Goal: Task Accomplishment & Management: Use online tool/utility

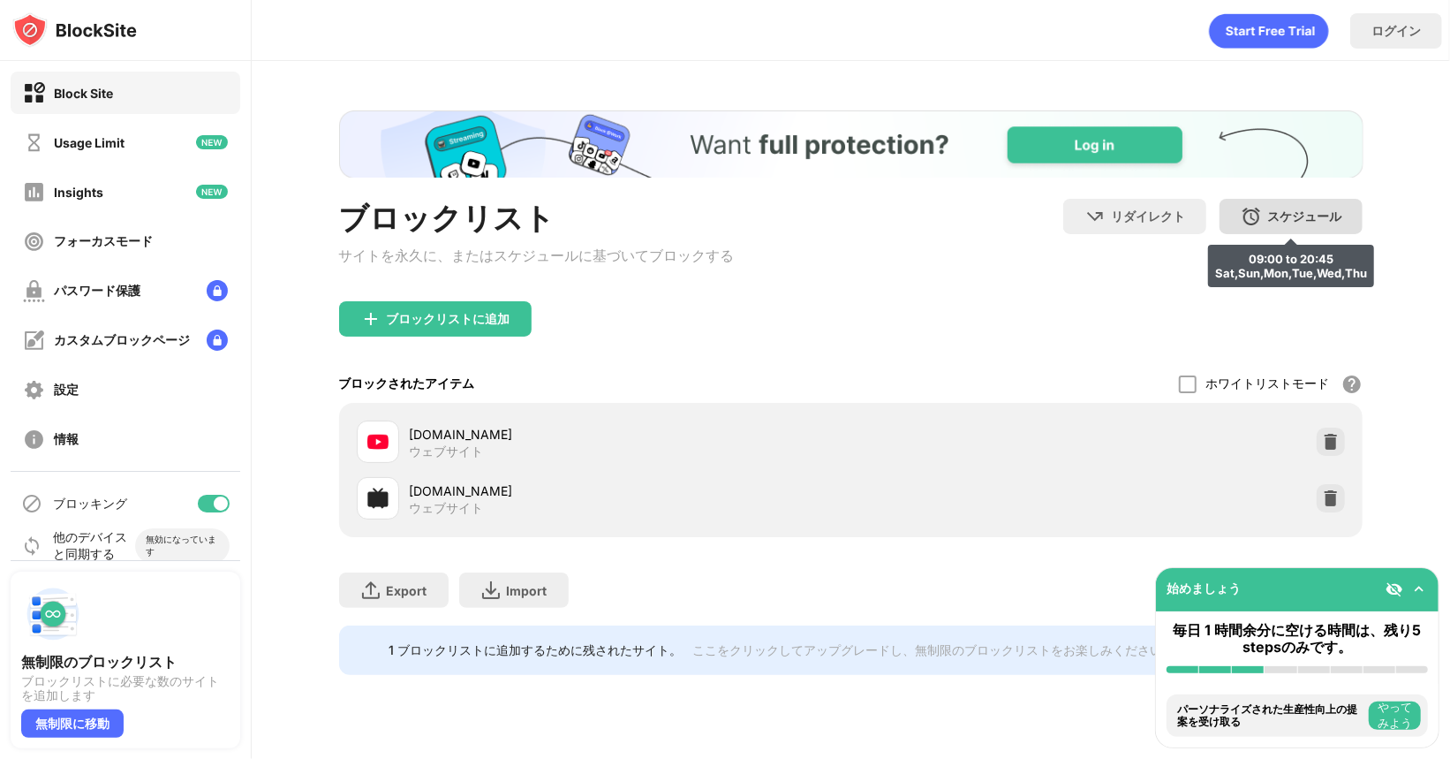
click at [1279, 221] on div "スケジュール" at bounding box center [1305, 216] width 74 height 17
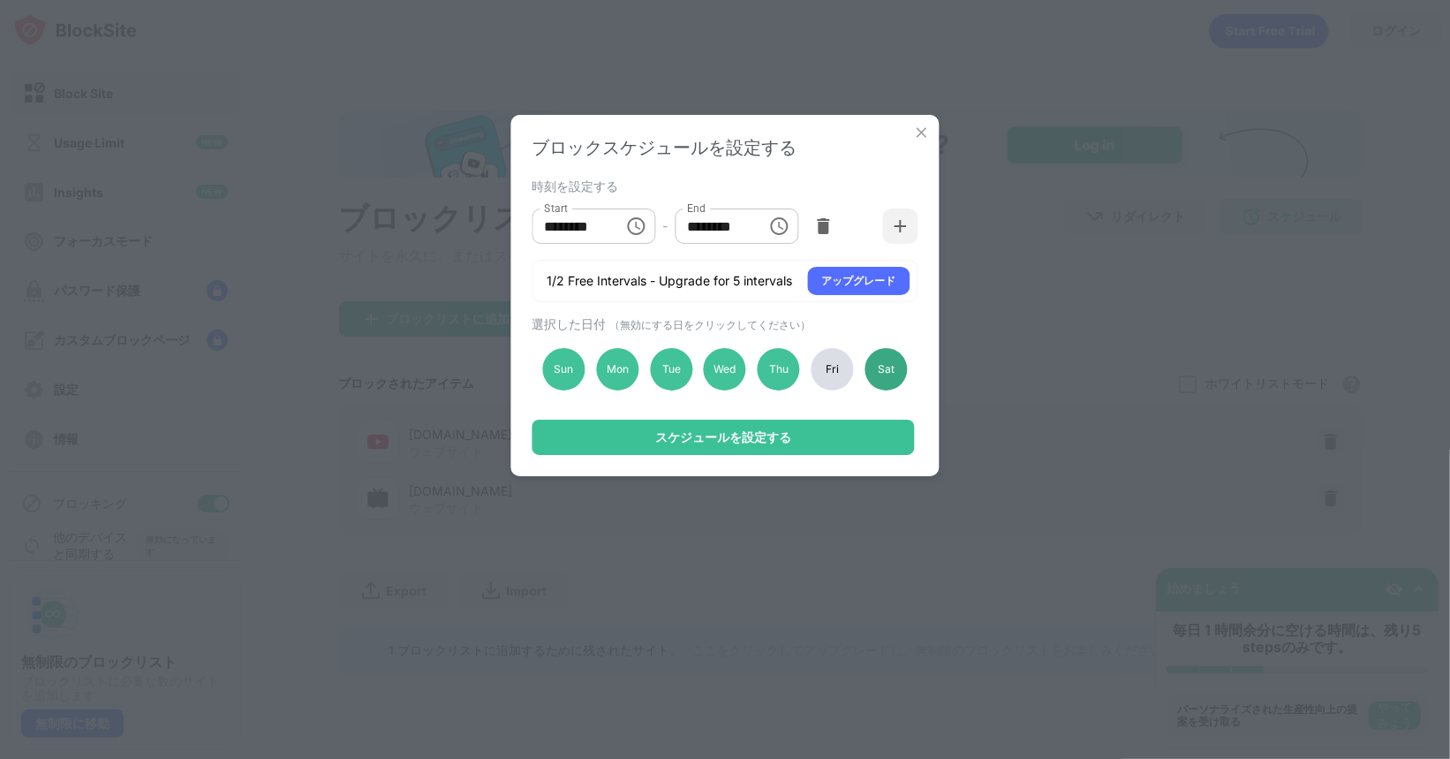
click at [897, 369] on div "Sat" at bounding box center [886, 369] width 42 height 42
click at [822, 375] on div "Fri" at bounding box center [833, 369] width 42 height 42
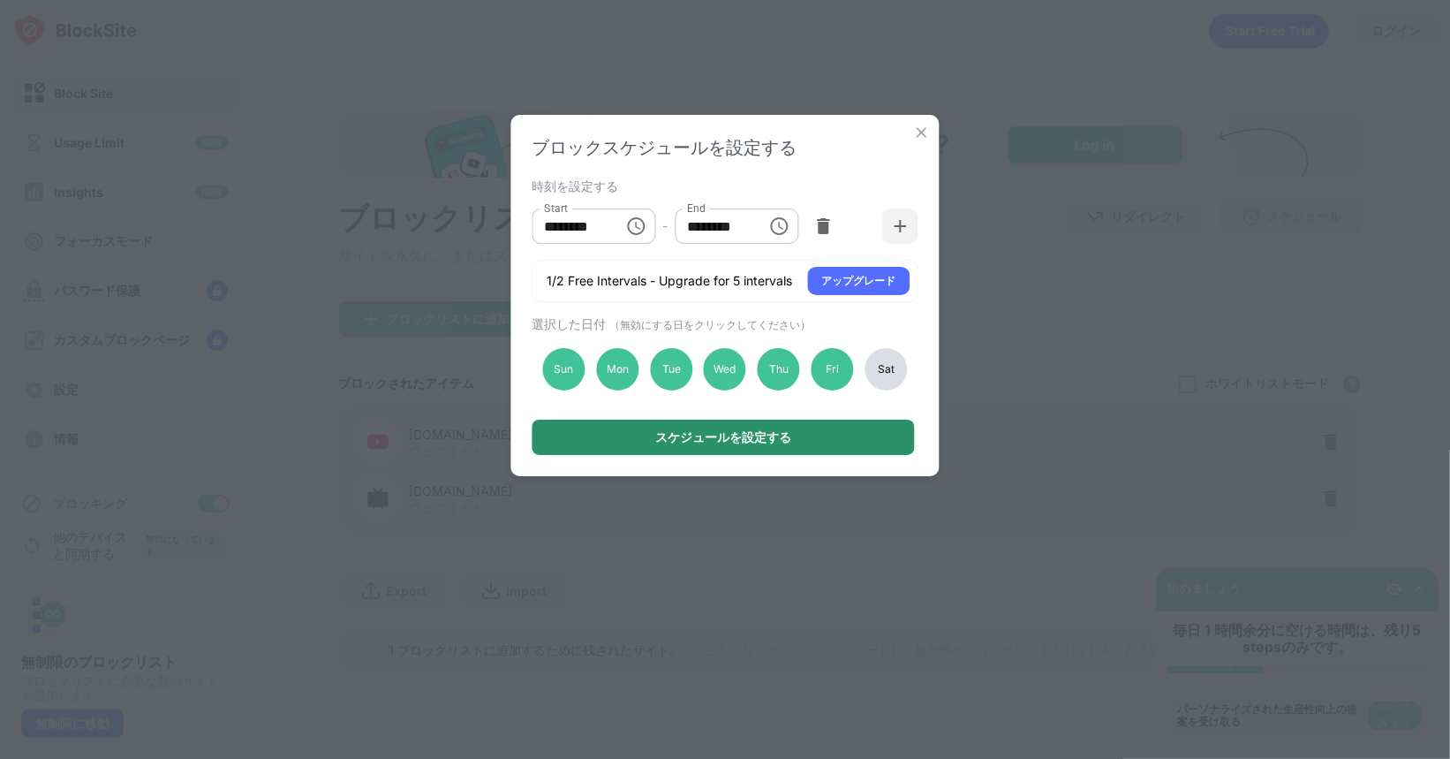
click at [799, 439] on div "スケジュールを設定する" at bounding box center [724, 437] width 382 height 35
